Goal: Task Accomplishment & Management: Manage account settings

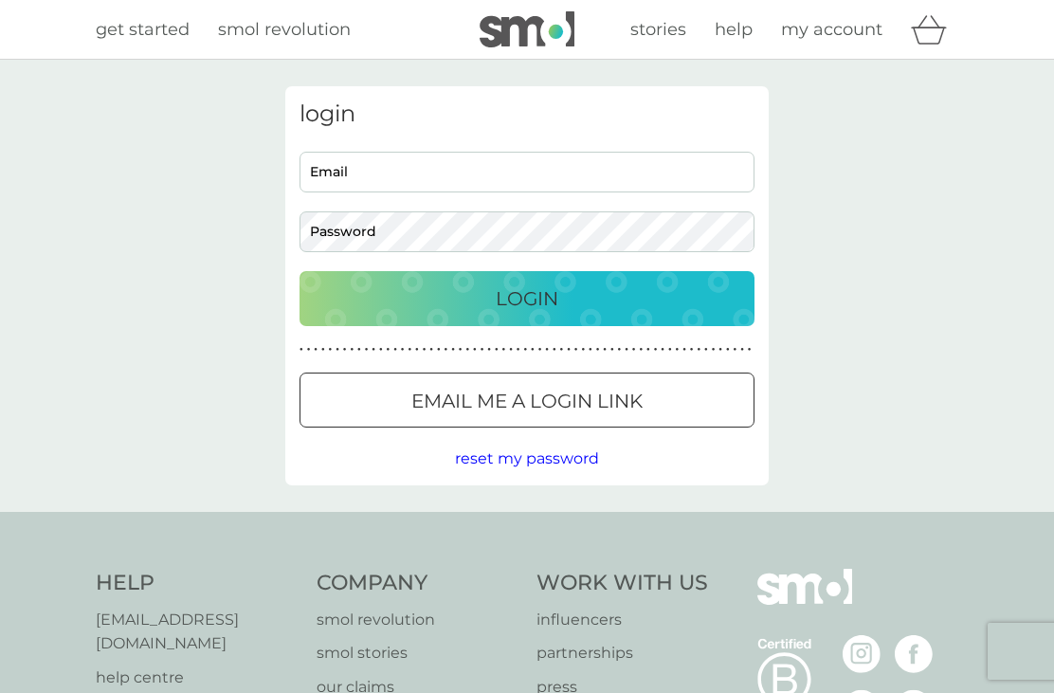
click at [403, 182] on input "Email" at bounding box center [527, 172] width 455 height 41
click at [539, 405] on div at bounding box center [527, 402] width 68 height 20
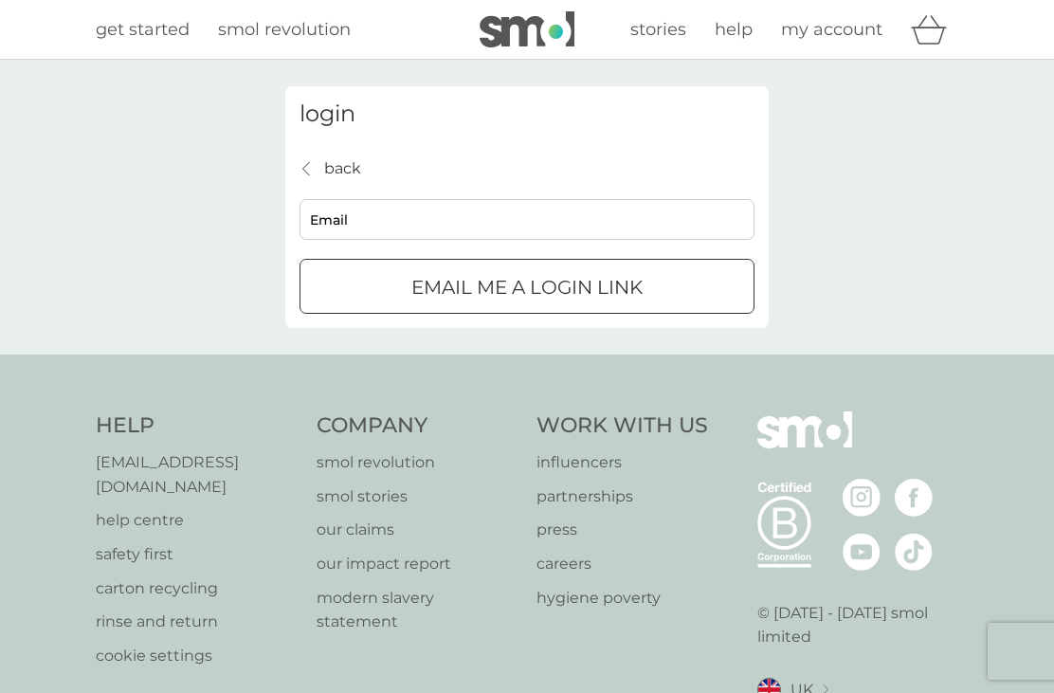
click at [375, 227] on input "Email" at bounding box center [527, 219] width 455 height 41
type input "[EMAIL_ADDRESS][DOMAIN_NAME]"
click at [584, 286] on p "Email me a login link" at bounding box center [527, 287] width 231 height 30
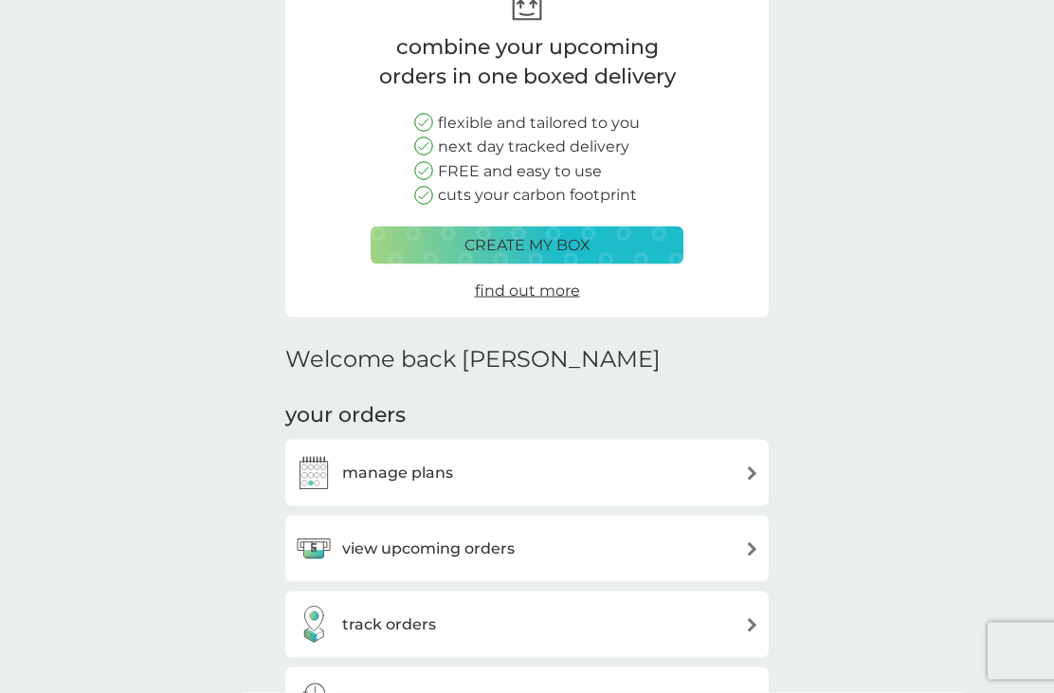
scroll to position [135, 0]
click at [724, 477] on div "manage plans" at bounding box center [527, 472] width 465 height 38
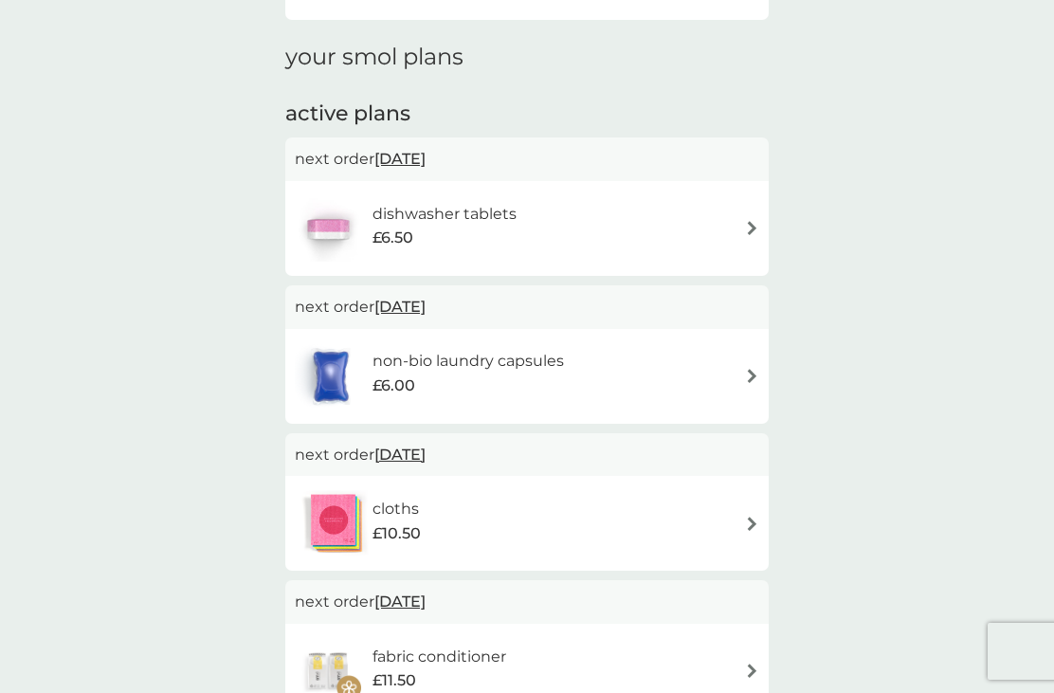
scroll to position [238, 0]
click at [741, 373] on div "non-bio laundry capsules £6.00" at bounding box center [527, 377] width 465 height 66
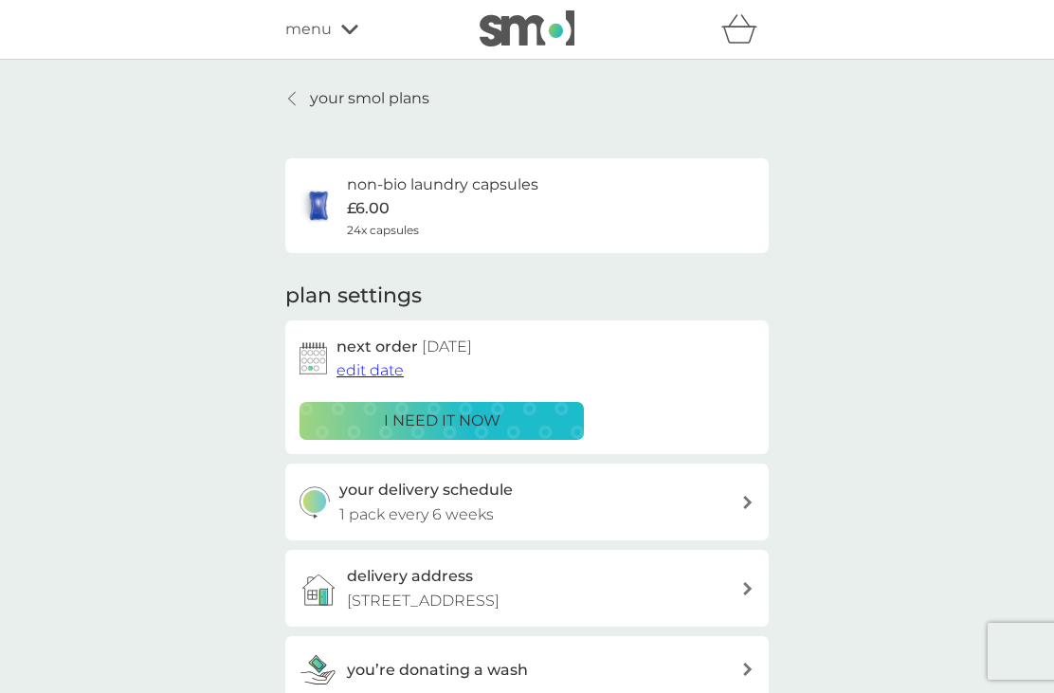
click at [368, 375] on span "edit date" at bounding box center [370, 370] width 67 height 18
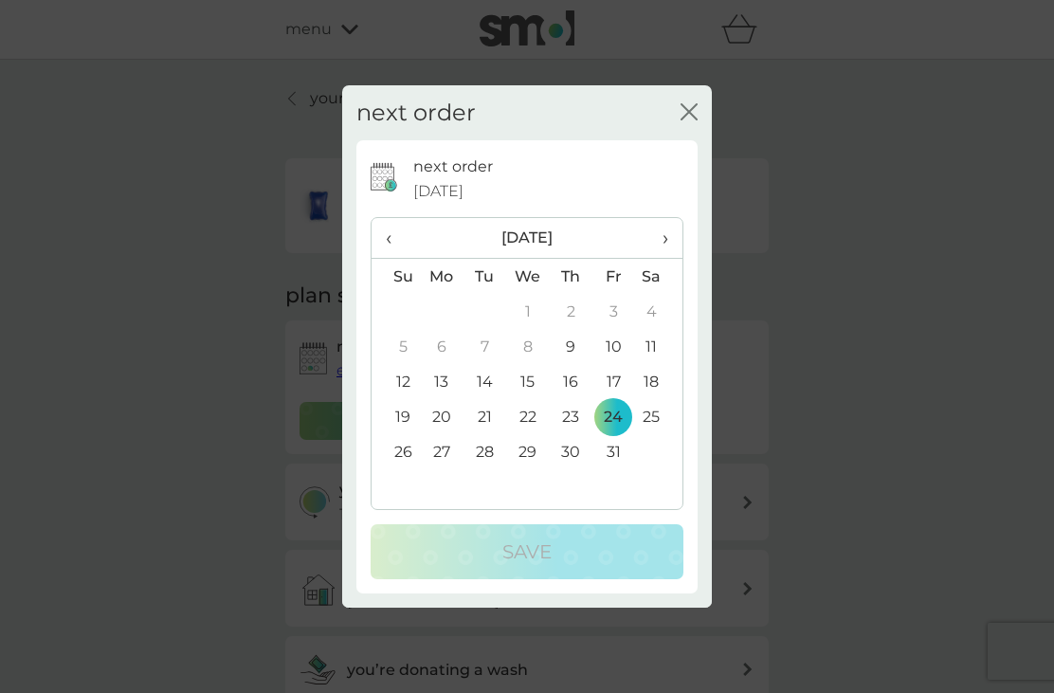
click at [662, 238] on span "›" at bounding box center [659, 238] width 19 height 40
click at [527, 342] on td "5" at bounding box center [528, 346] width 44 height 35
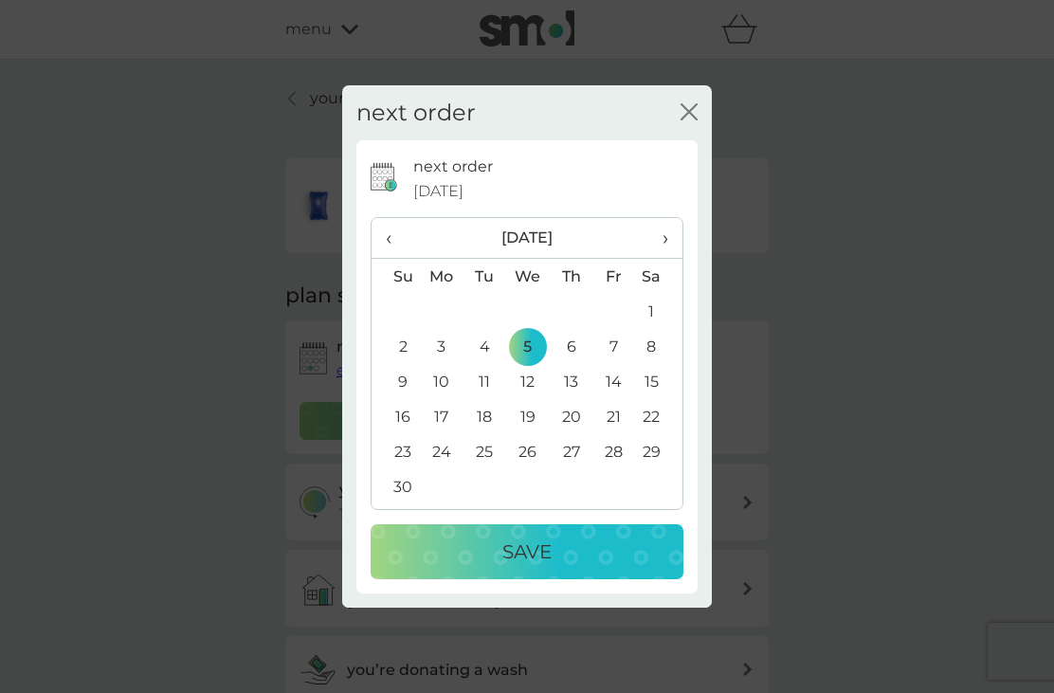
click at [531, 556] on p "Save" at bounding box center [527, 552] width 49 height 30
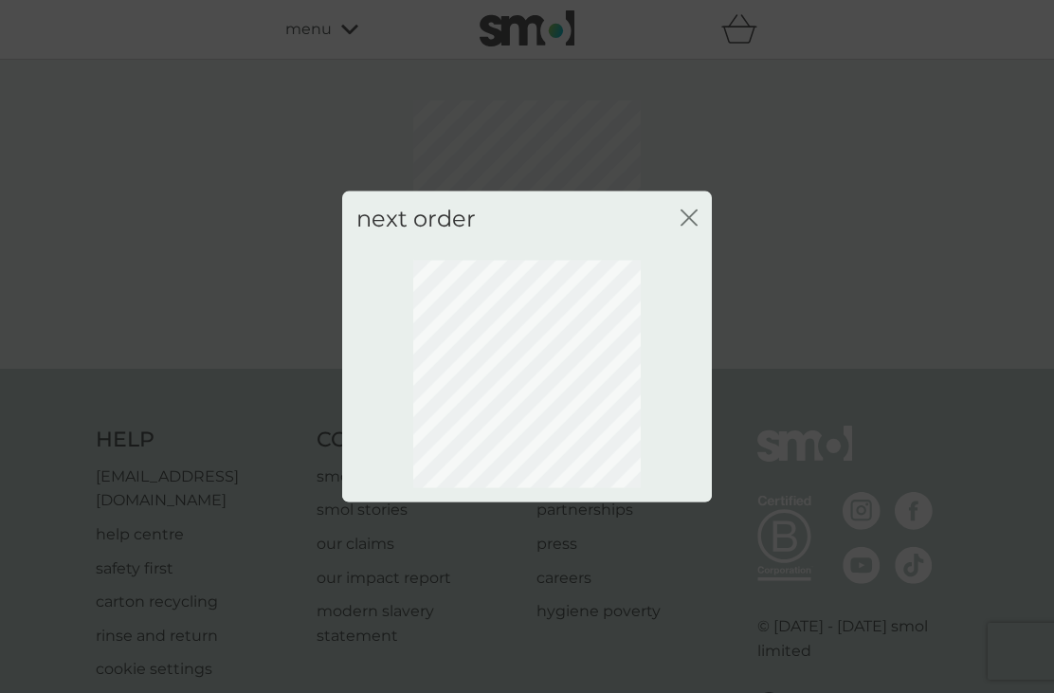
click at [682, 205] on div "next order close" at bounding box center [527, 219] width 370 height 56
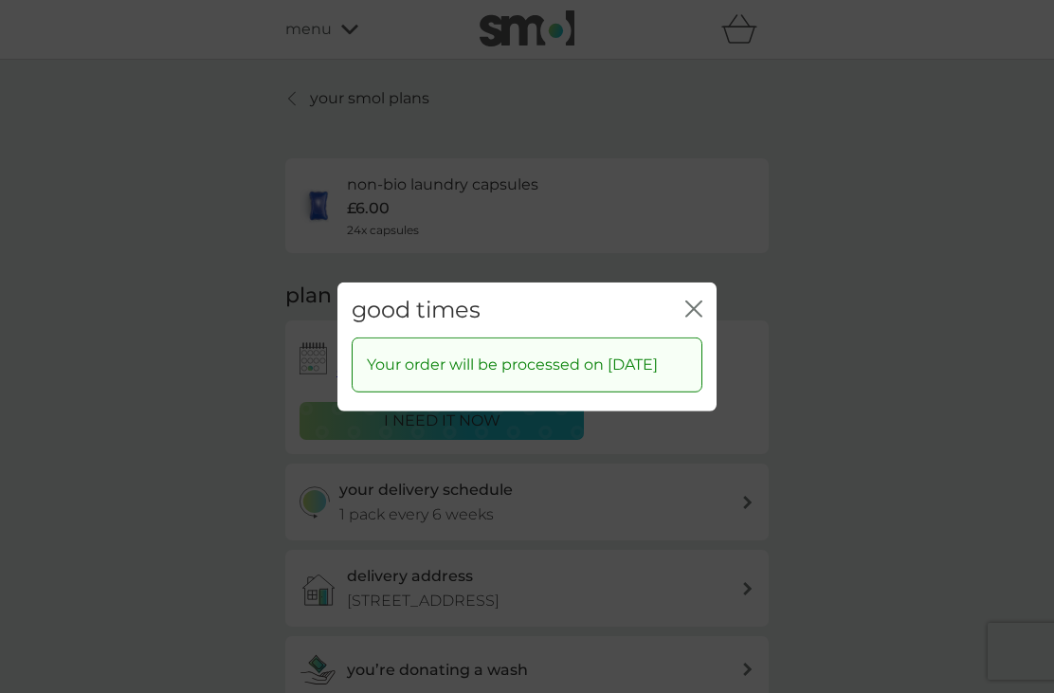
click at [695, 301] on icon "close" at bounding box center [694, 308] width 17 height 17
